Goal: Task Accomplishment & Management: Manage account settings

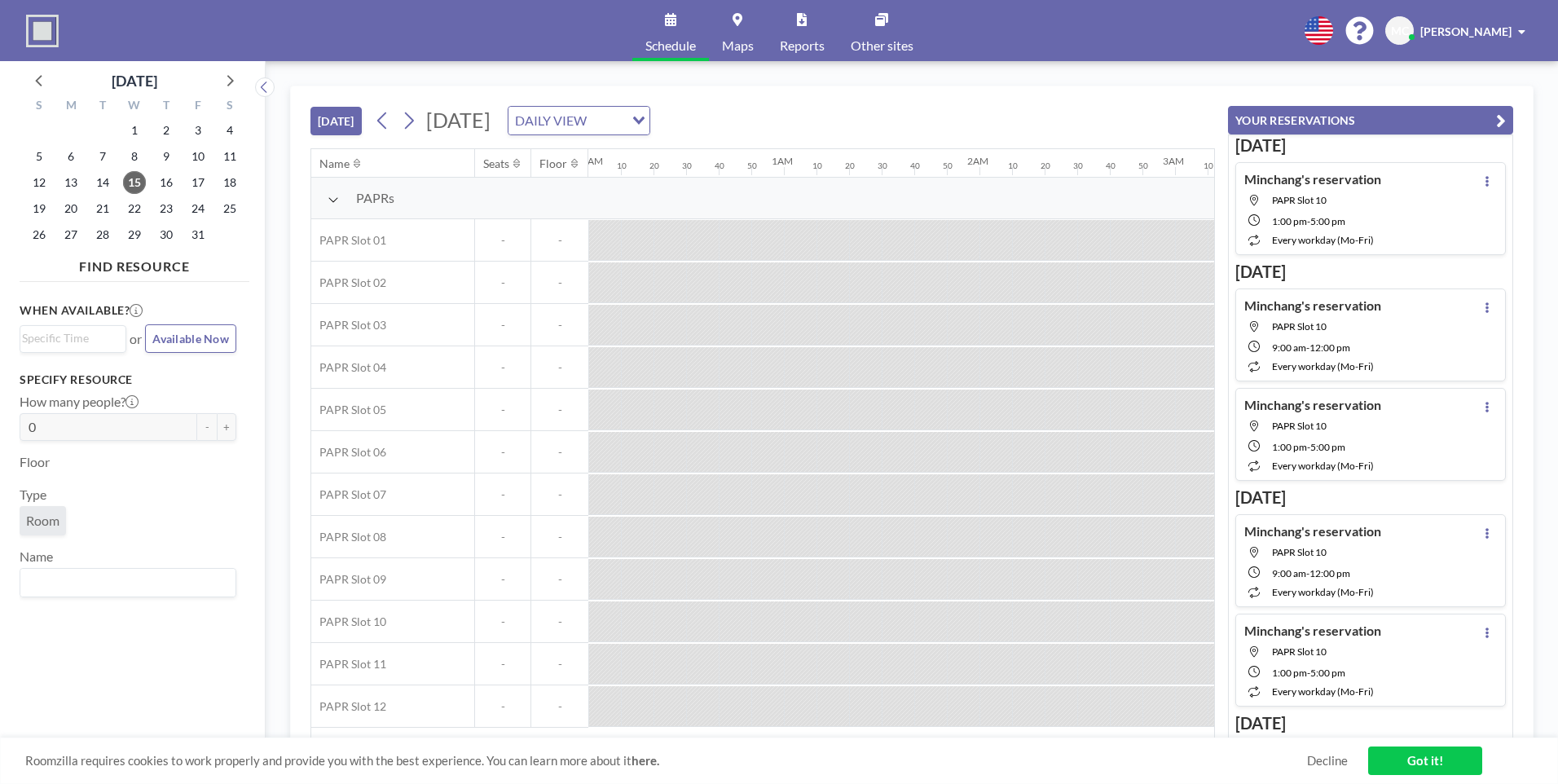
scroll to position [0, 1988]
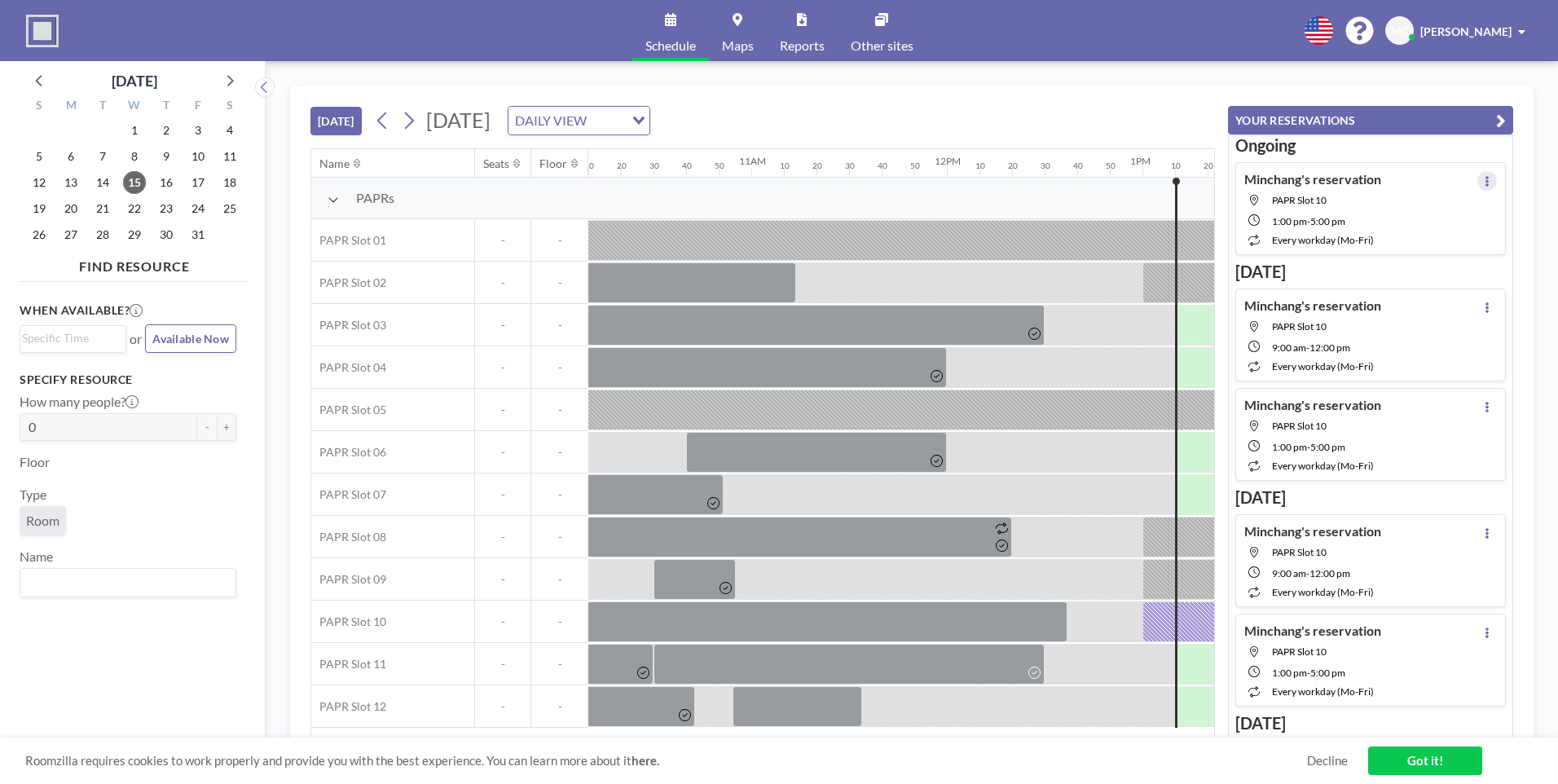
click at [1484, 179] on icon at bounding box center [1487, 181] width 7 height 10
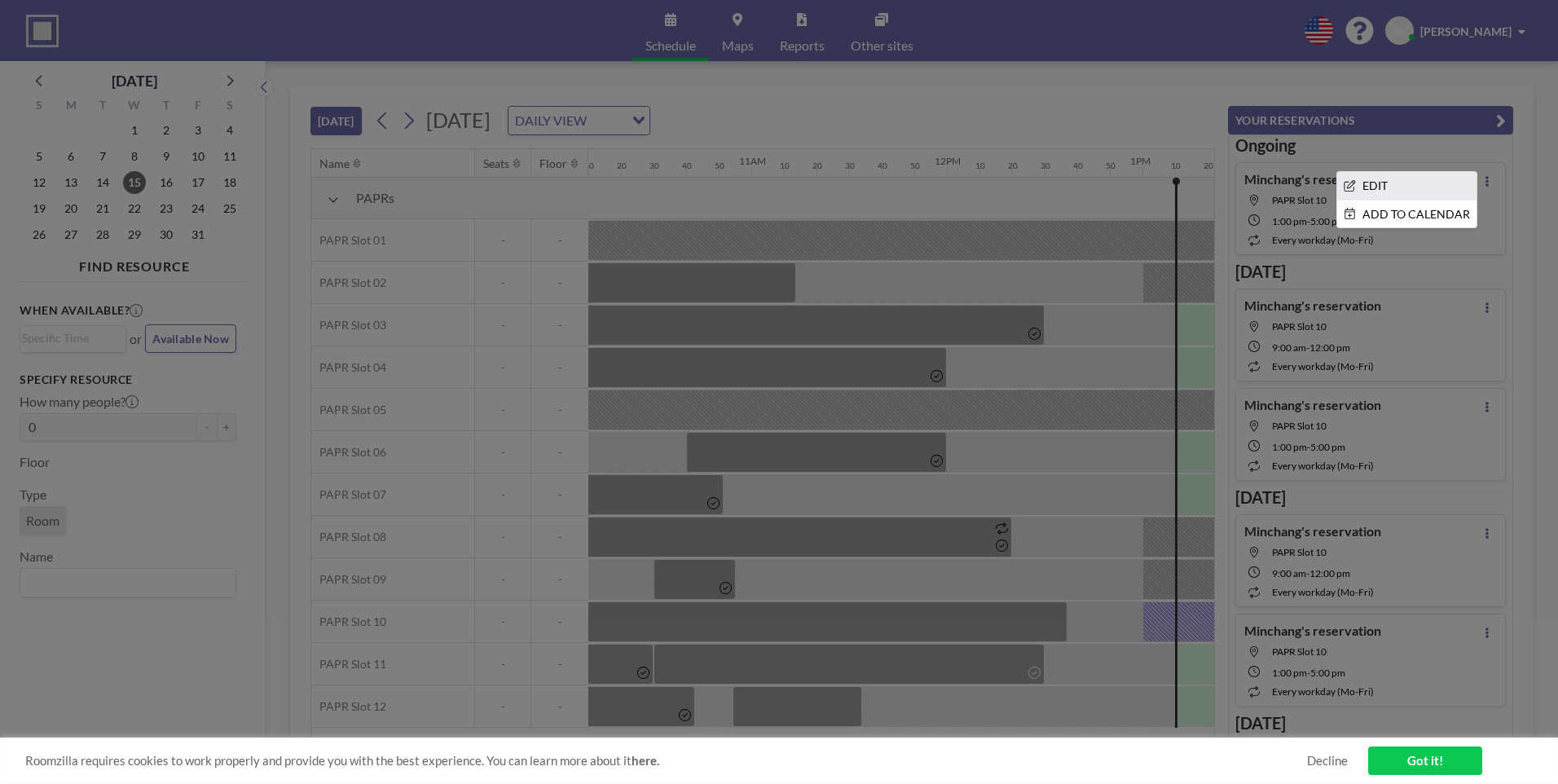
click at [1427, 188] on li "EDIT" at bounding box center [1406, 186] width 140 height 28
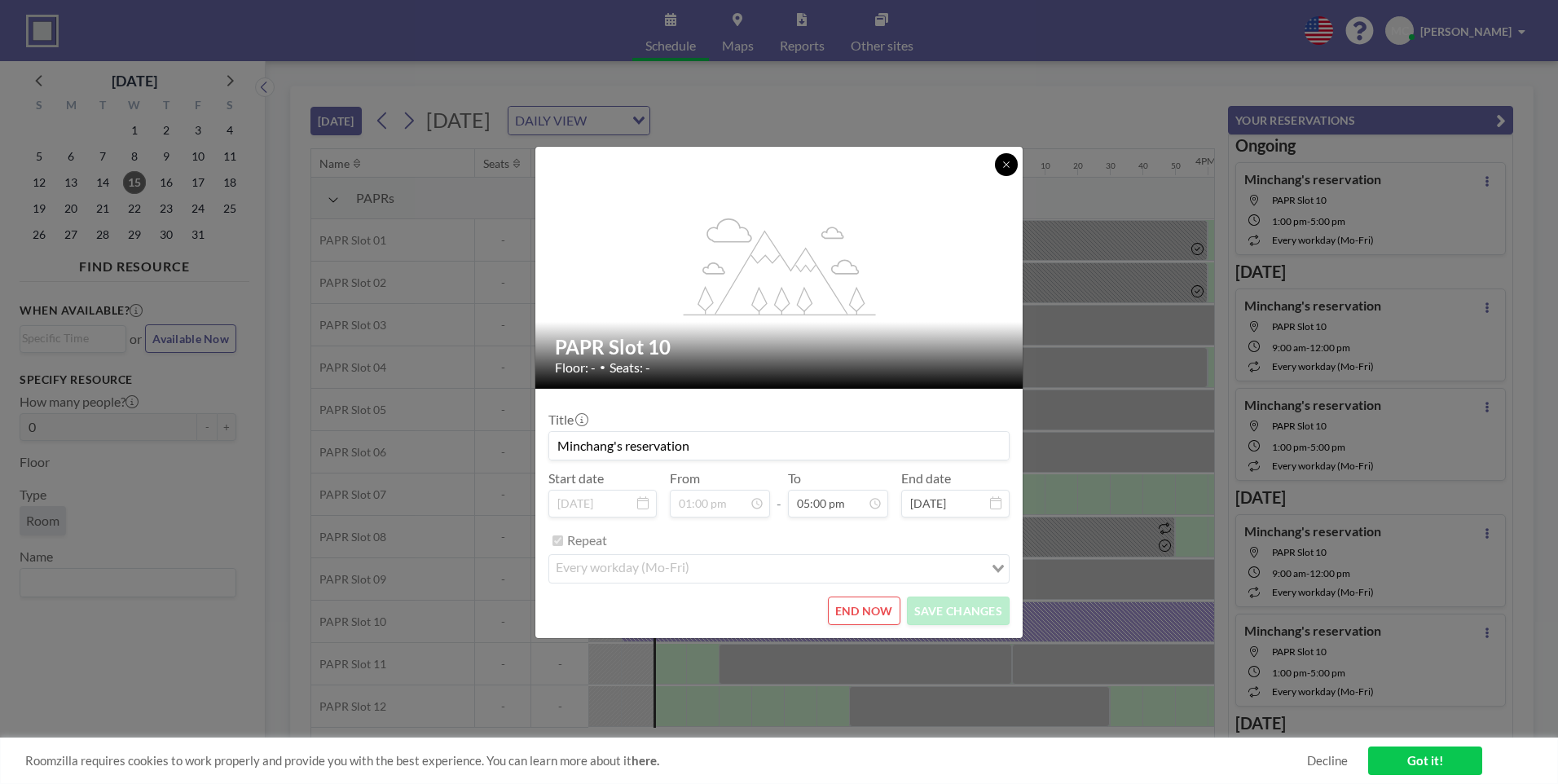
click at [1009, 159] on icon at bounding box center [1006, 164] width 9 height 9
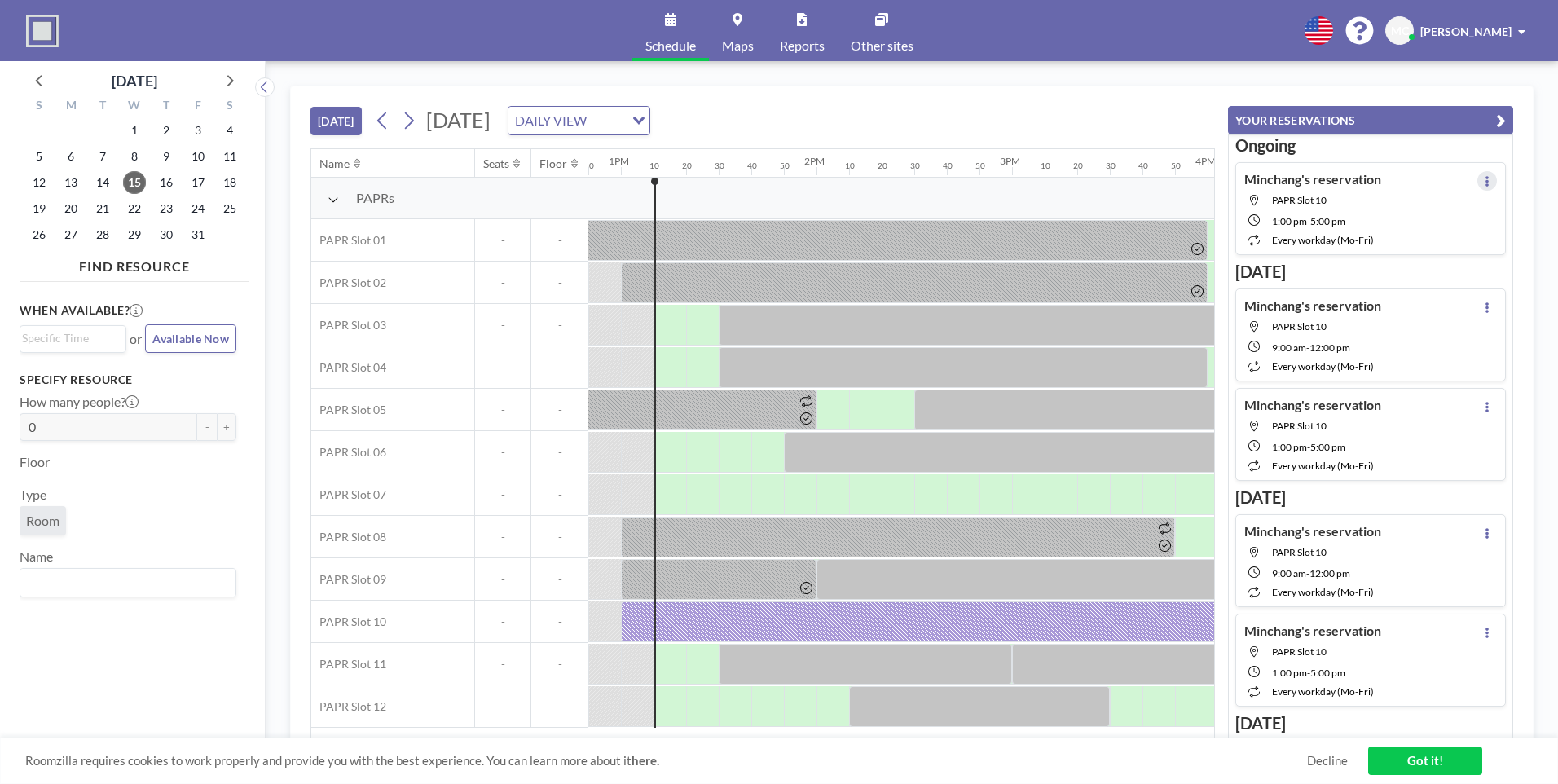
click at [1484, 176] on icon at bounding box center [1487, 181] width 7 height 10
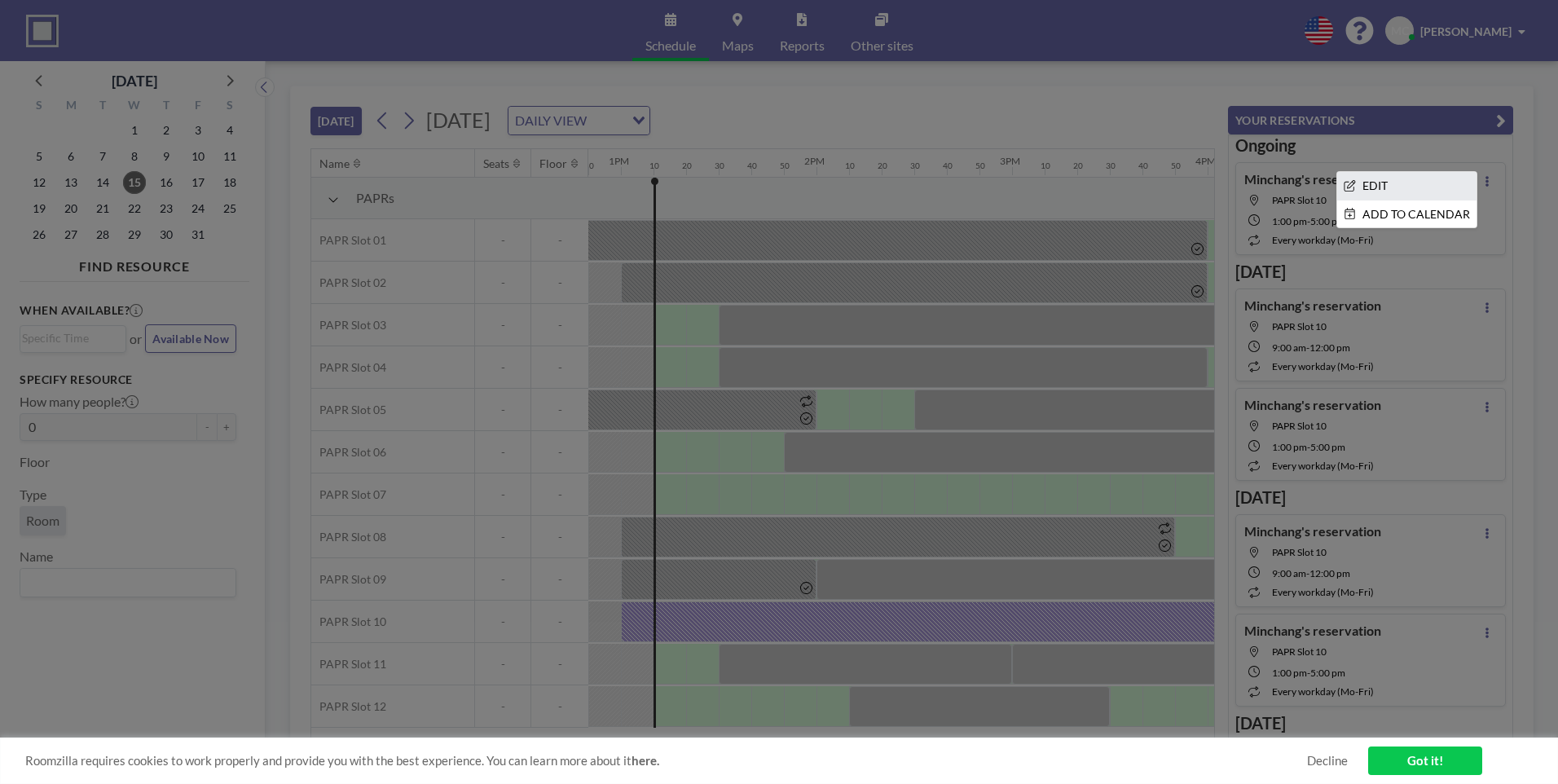
click at [1417, 185] on li "EDIT" at bounding box center [1406, 186] width 140 height 28
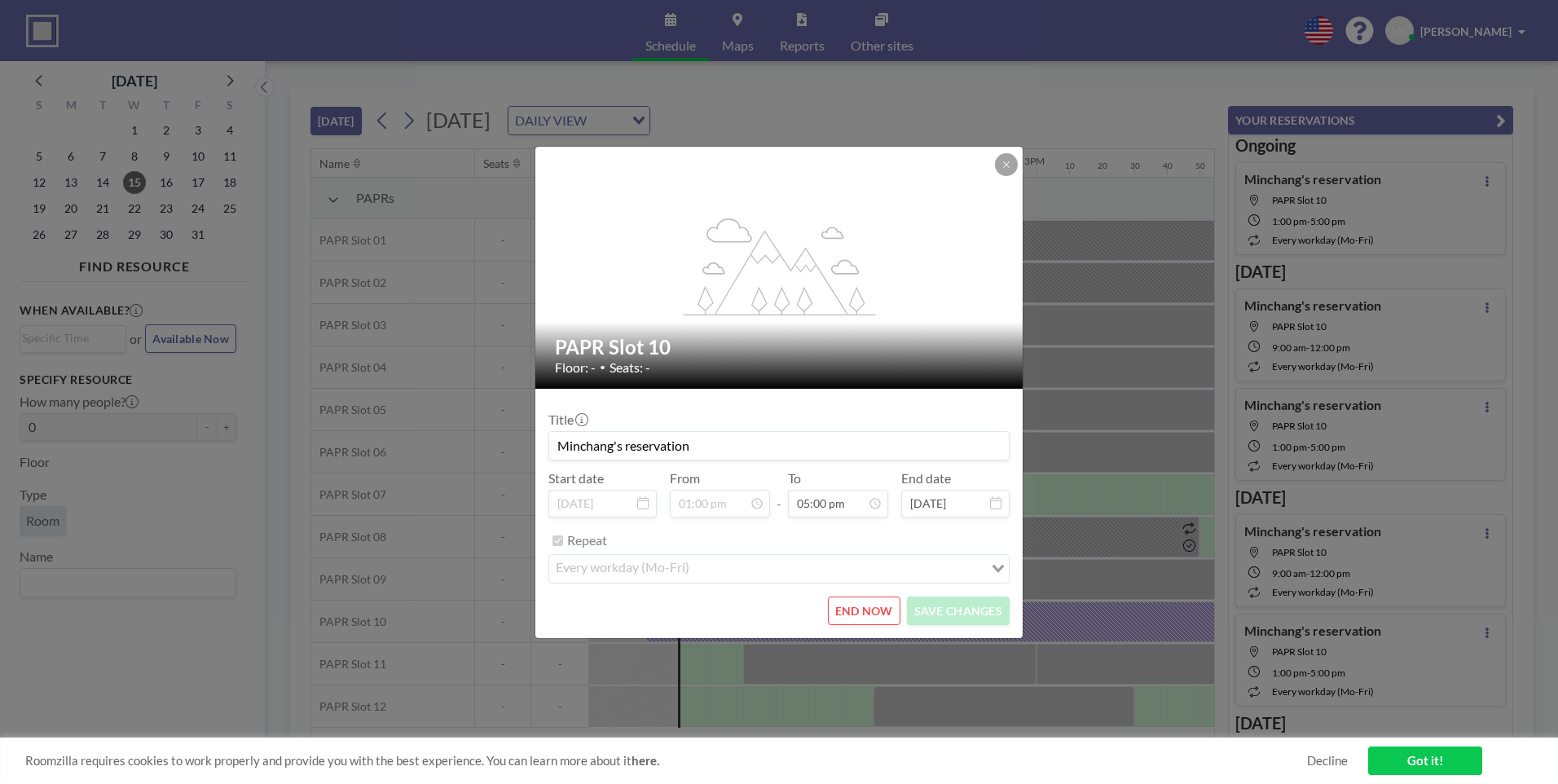
scroll to position [0, 2509]
click at [870, 608] on button "END NOW" at bounding box center [863, 611] width 72 height 28
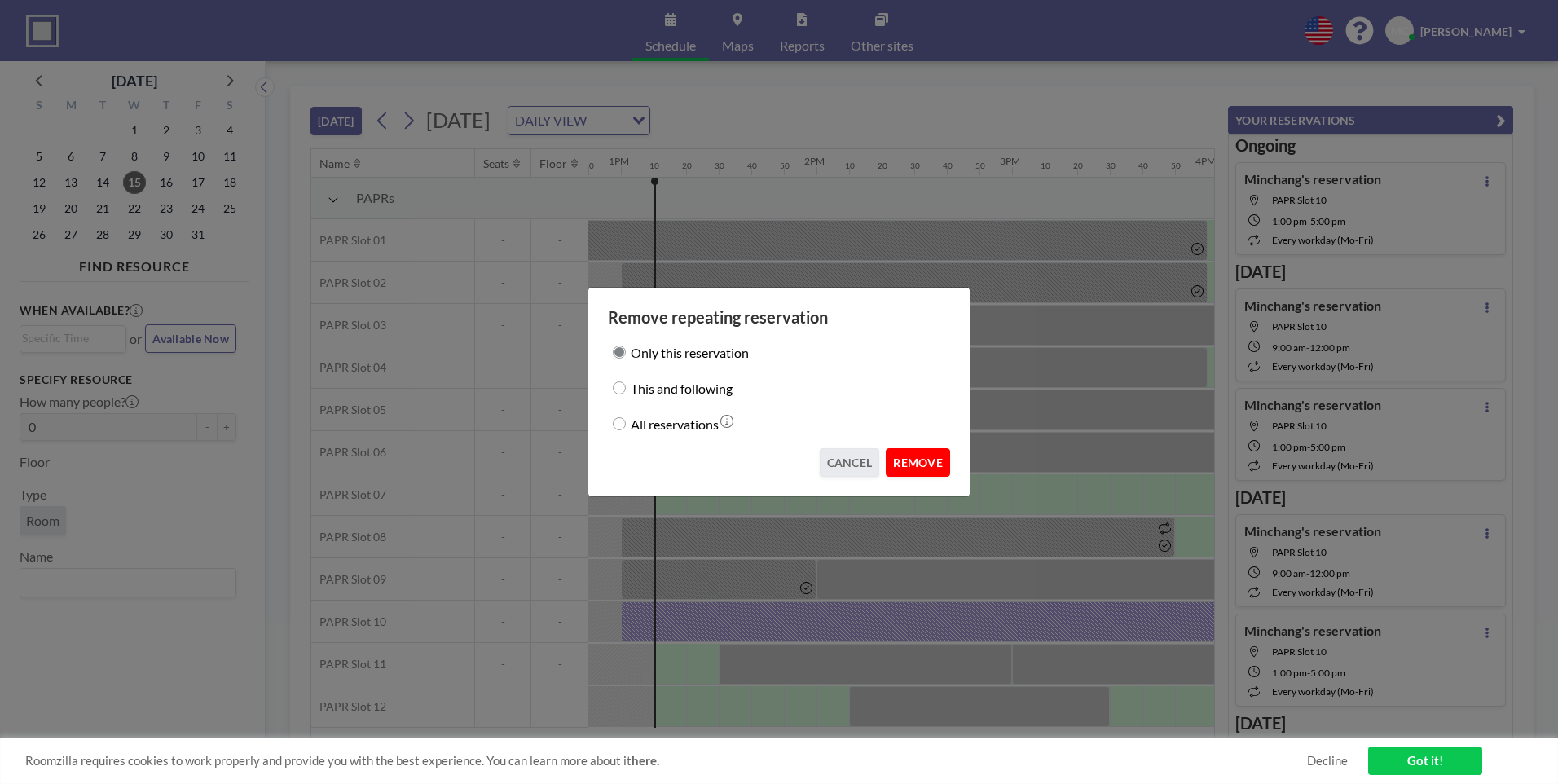
click at [908, 457] on button "REMOVE" at bounding box center [917, 462] width 65 height 28
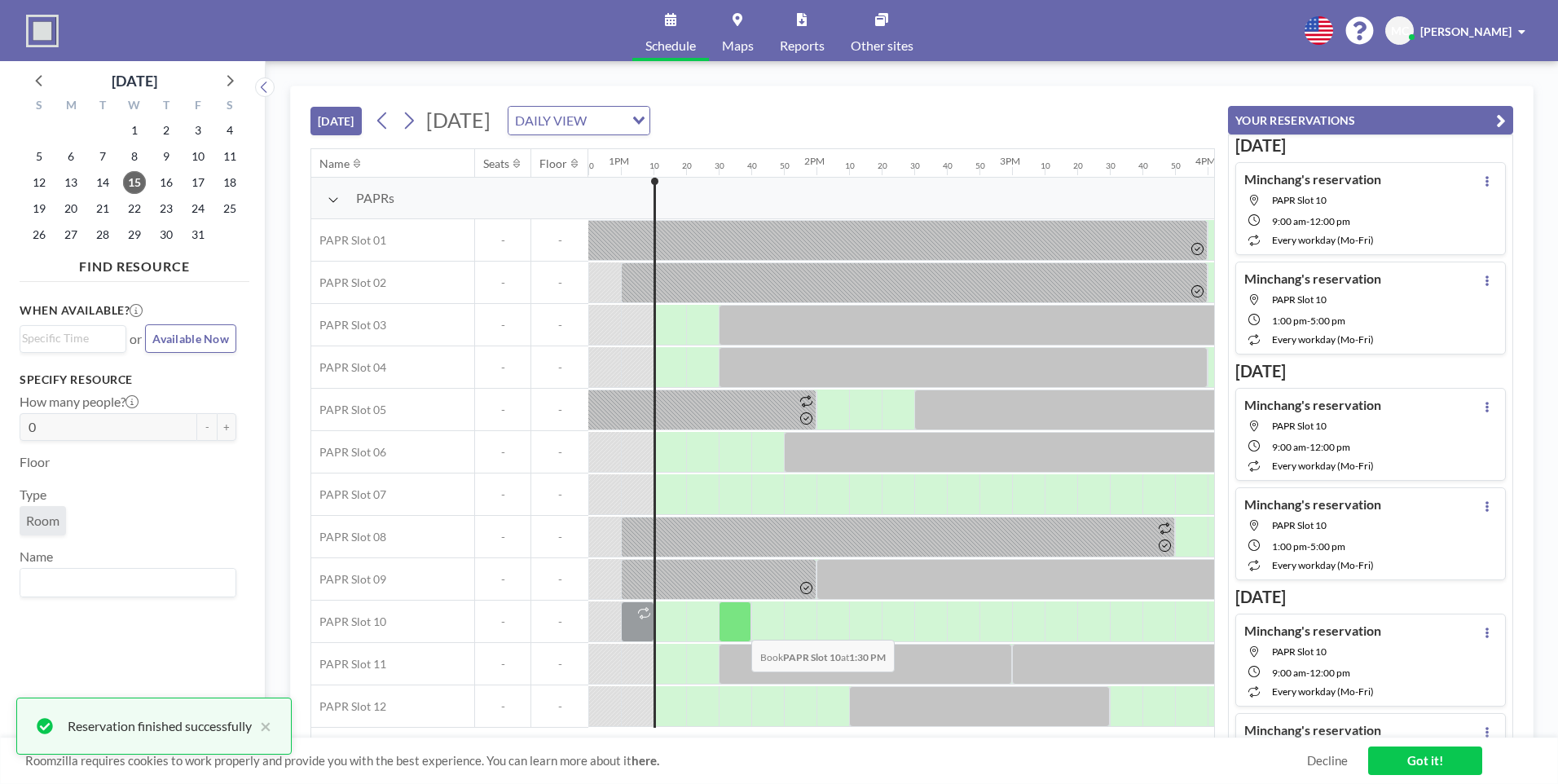
click at [738, 627] on div at bounding box center [734, 621] width 33 height 40
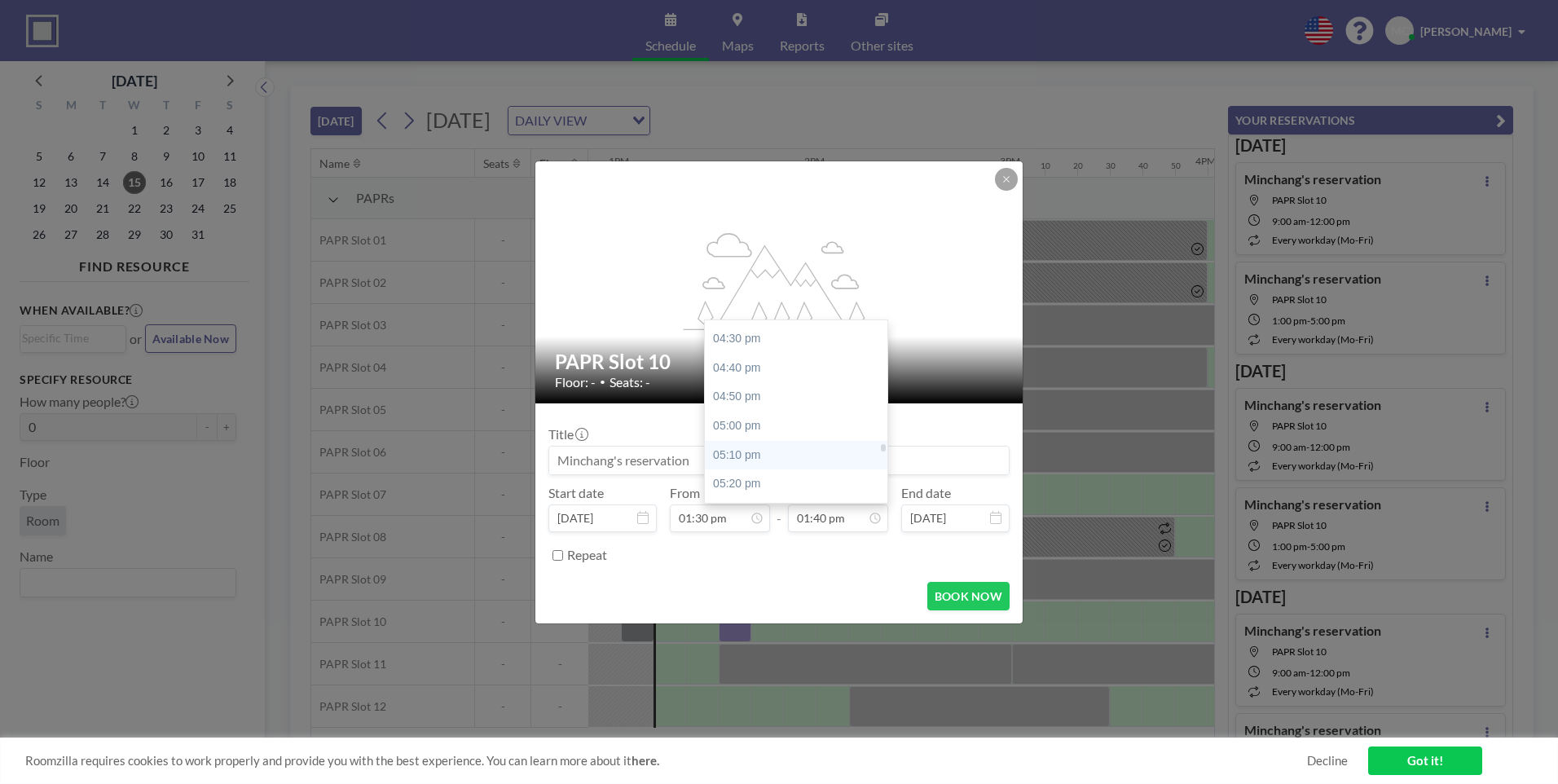
scroll to position [2867, 0]
click at [752, 432] on div "05:00 pm" at bounding box center [799, 425] width 190 height 29
type input "05:00 pm"
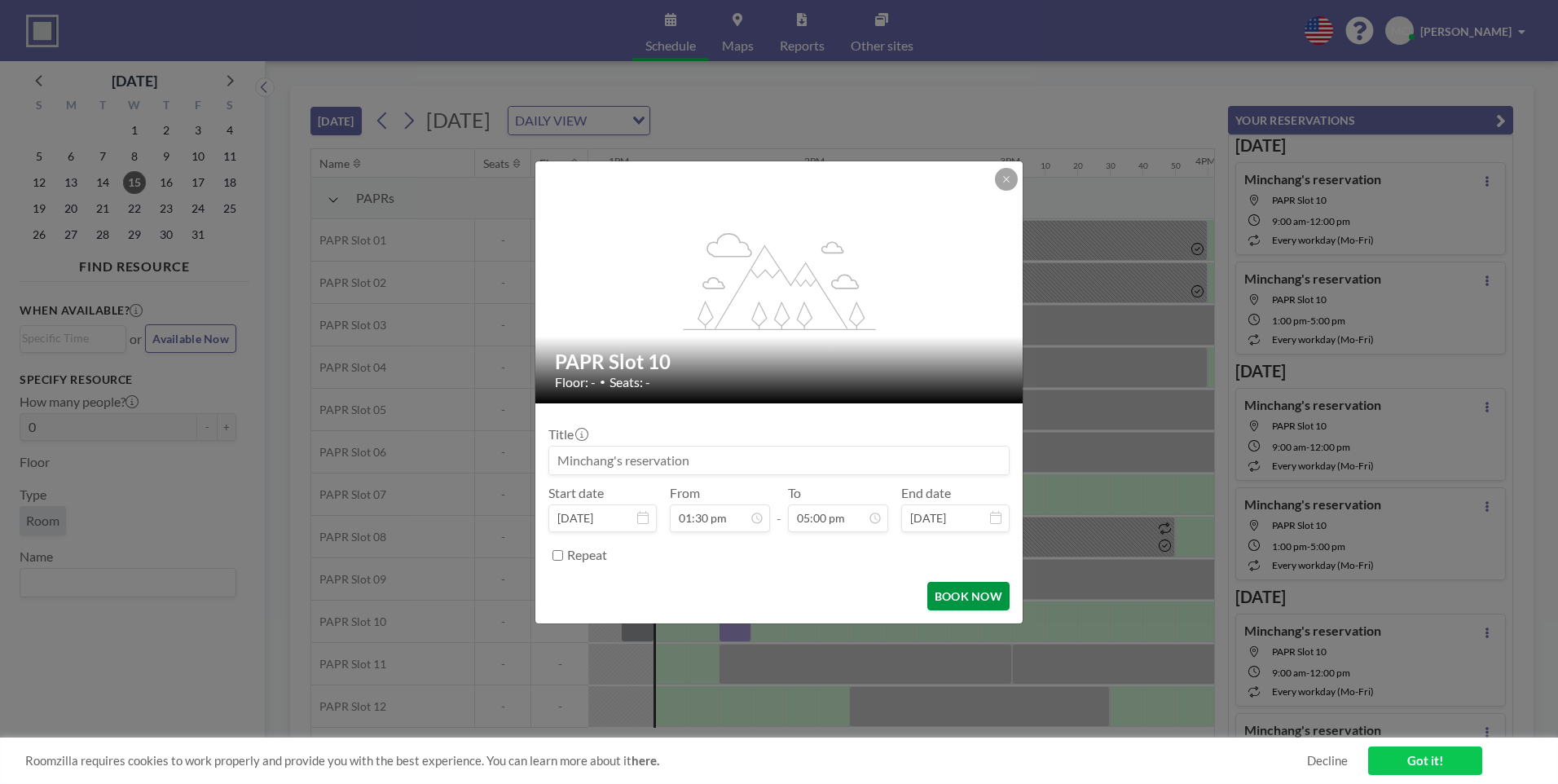
click at [979, 602] on button "BOOK NOW" at bounding box center [968, 596] width 83 height 28
